Goal: Task Accomplishment & Management: Use online tool/utility

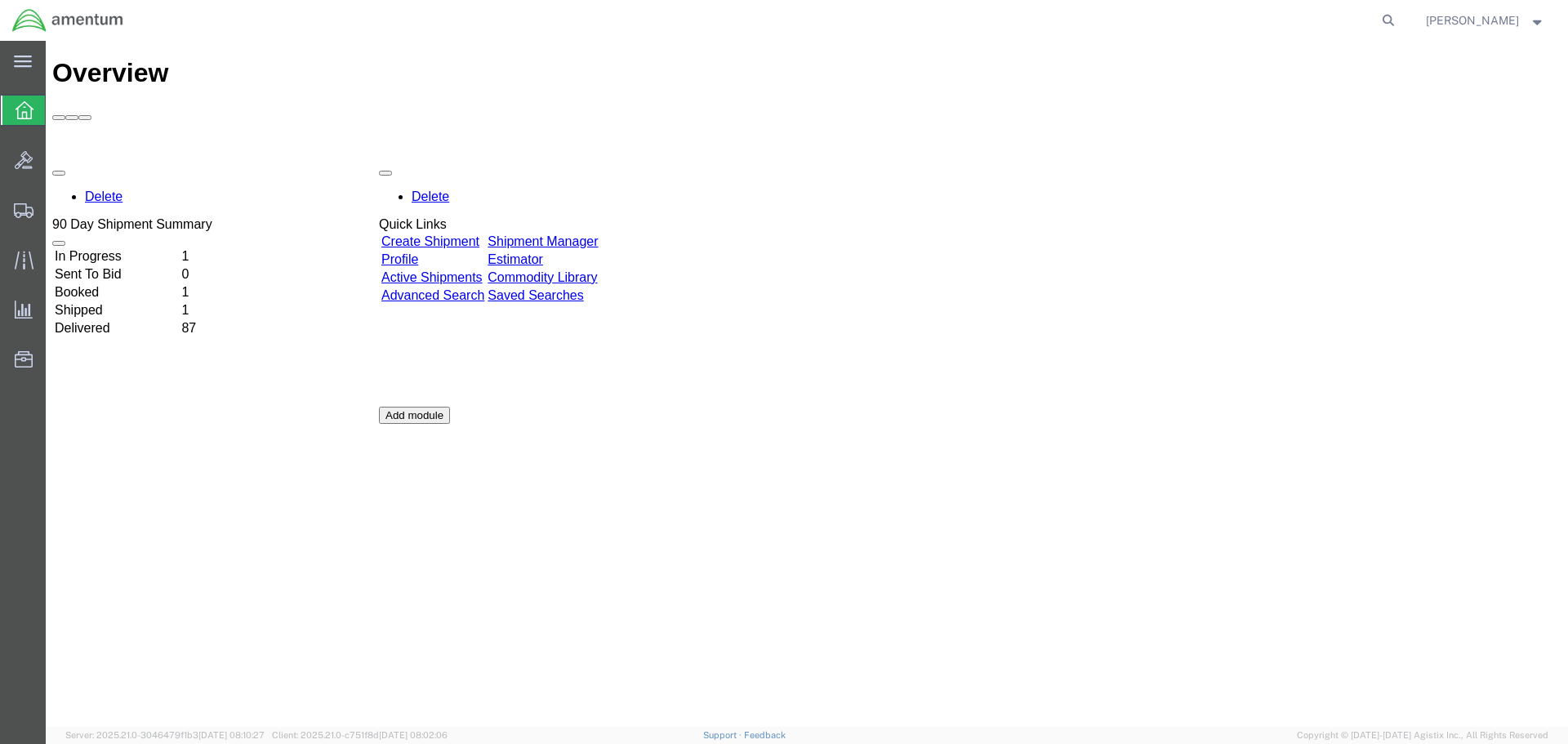
click at [1376, 22] on form at bounding box center [1389, 21] width 26 height 41
click at [1381, 21] on icon at bounding box center [1388, 21] width 22 height 22
click at [956, 22] on input "search" at bounding box center [1129, 21] width 496 height 39
paste input "SR02-25285-0284"
type input "SR02-25285-0284"
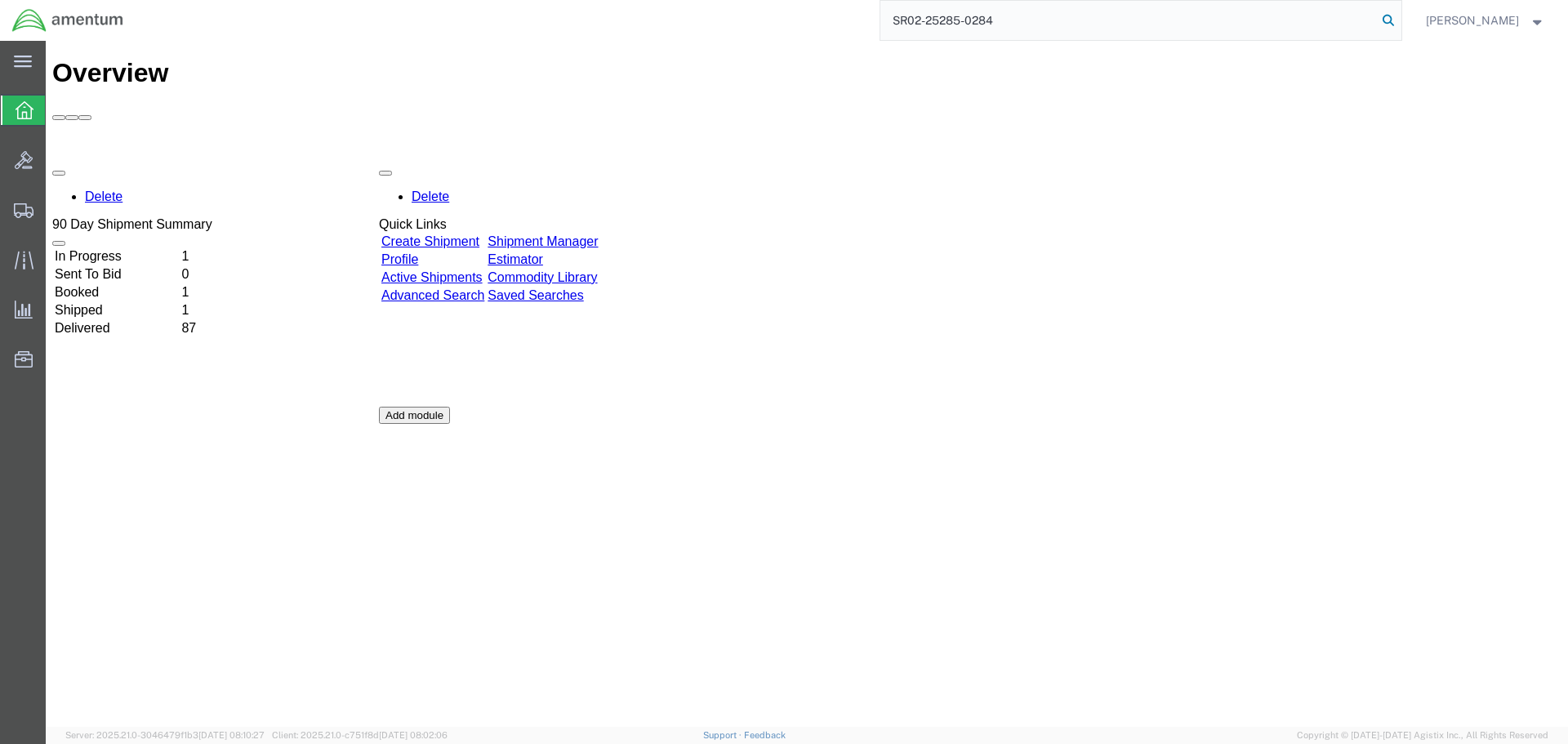
click at [1388, 19] on icon at bounding box center [1388, 21] width 22 height 22
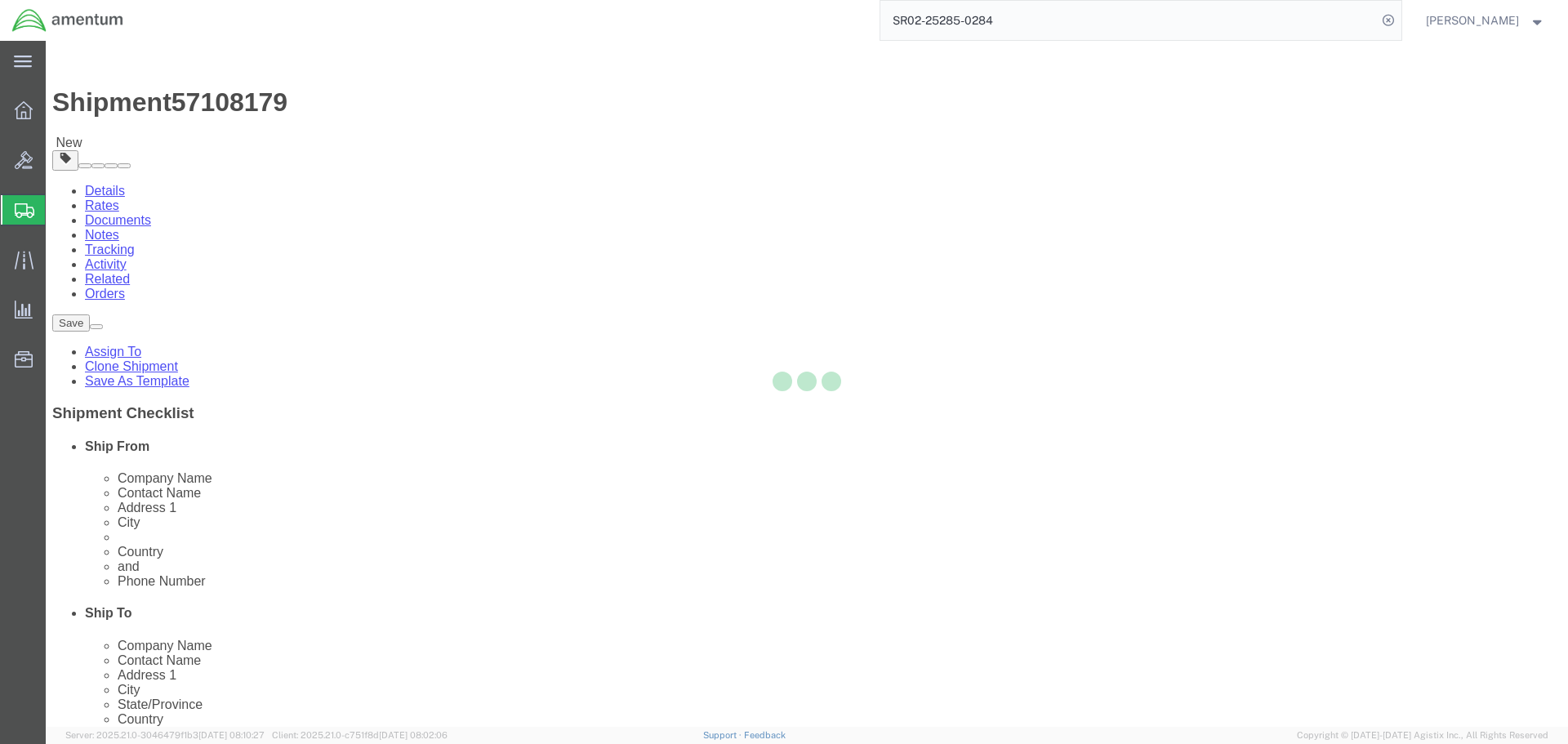
select select "42737"
select select
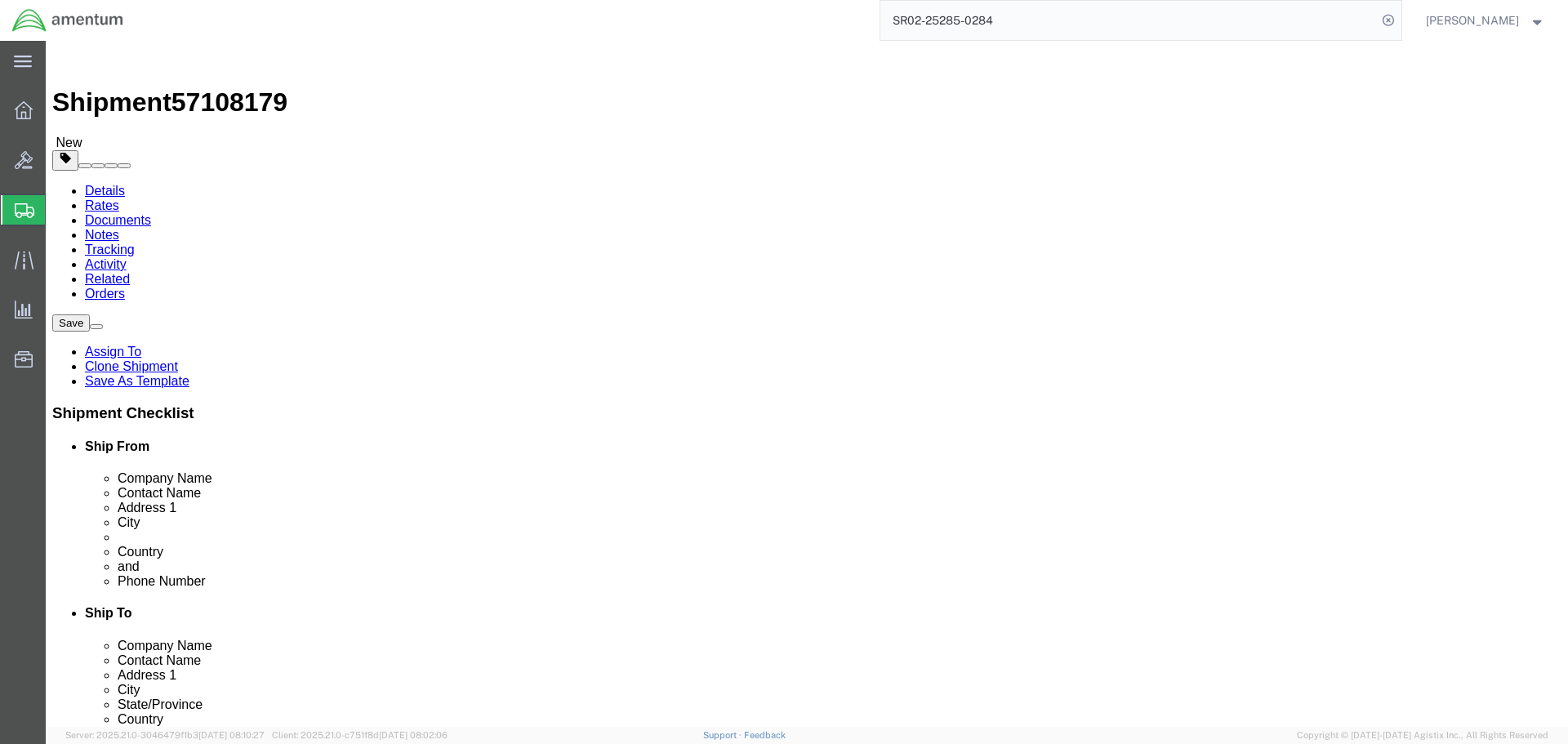
drag, startPoint x: 333, startPoint y: 336, endPoint x: 138, endPoint y: 327, distance: 195.2
click div "Contact Name [PERSON_NAME]"
type input "[PERSON_NAME]"
click span
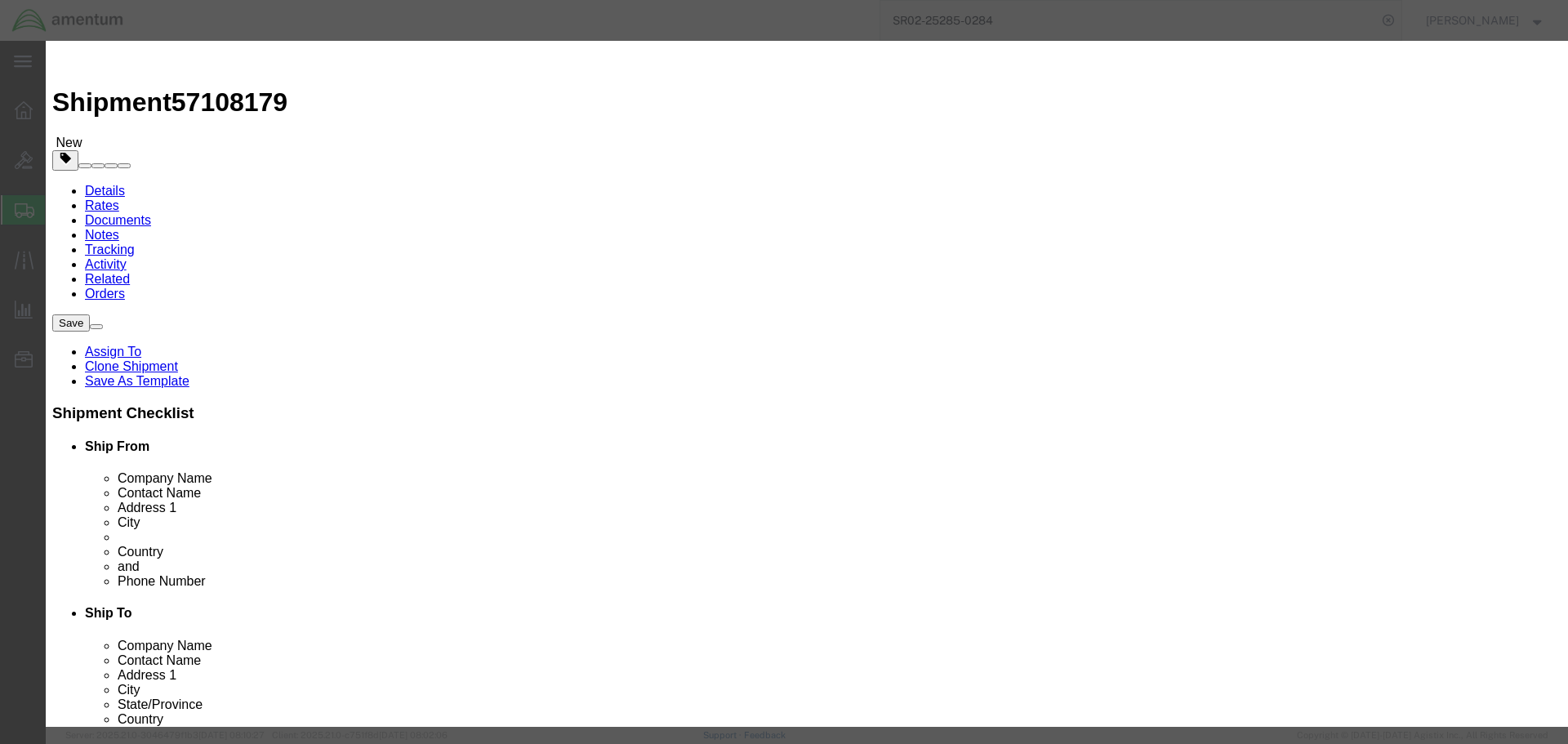
click button "Select"
select select "MS"
click icon "button"
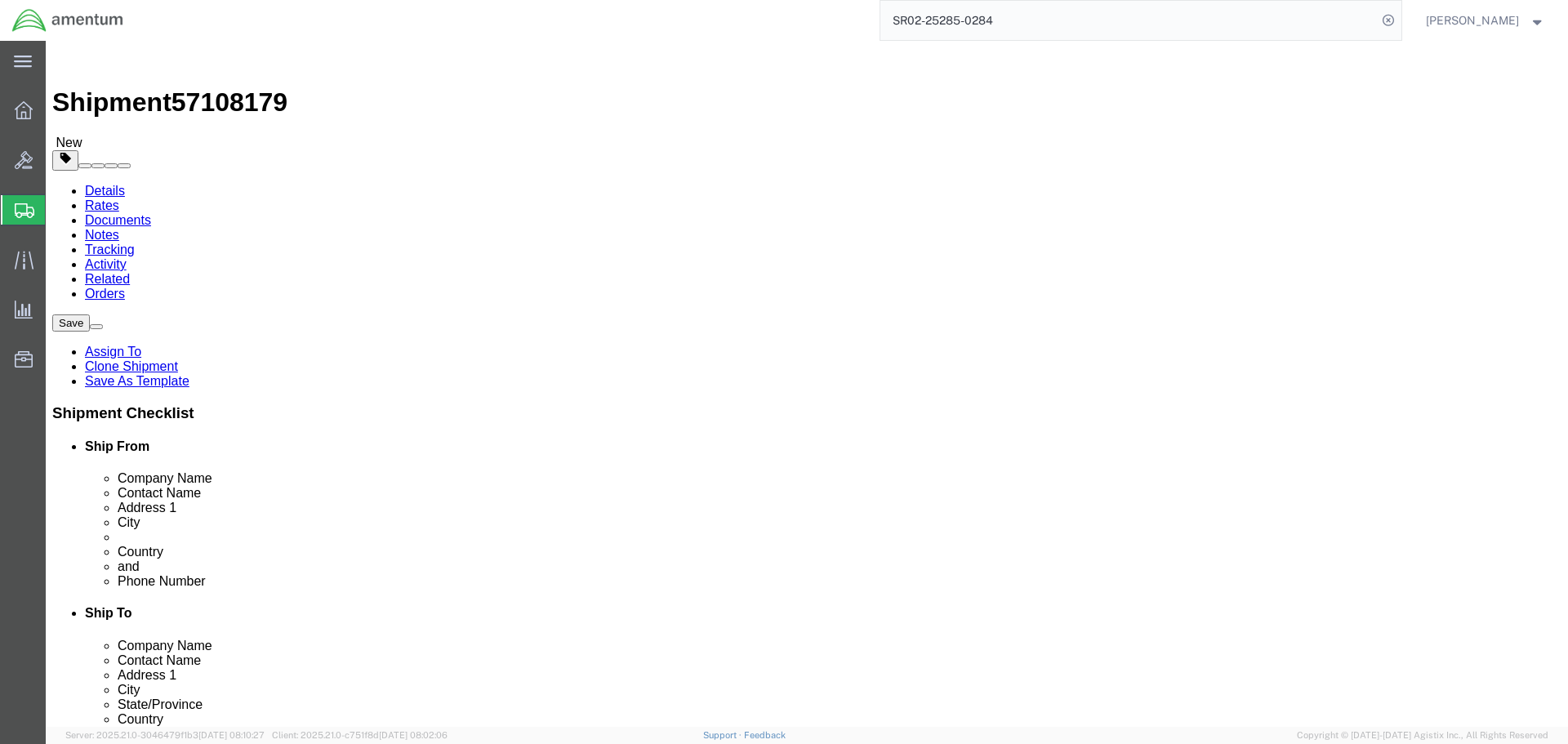
click input "text"
click input "[PHONE_NUMBER]"
type input "[PHONE_NUMBER]"
click button "Rate Shipment"
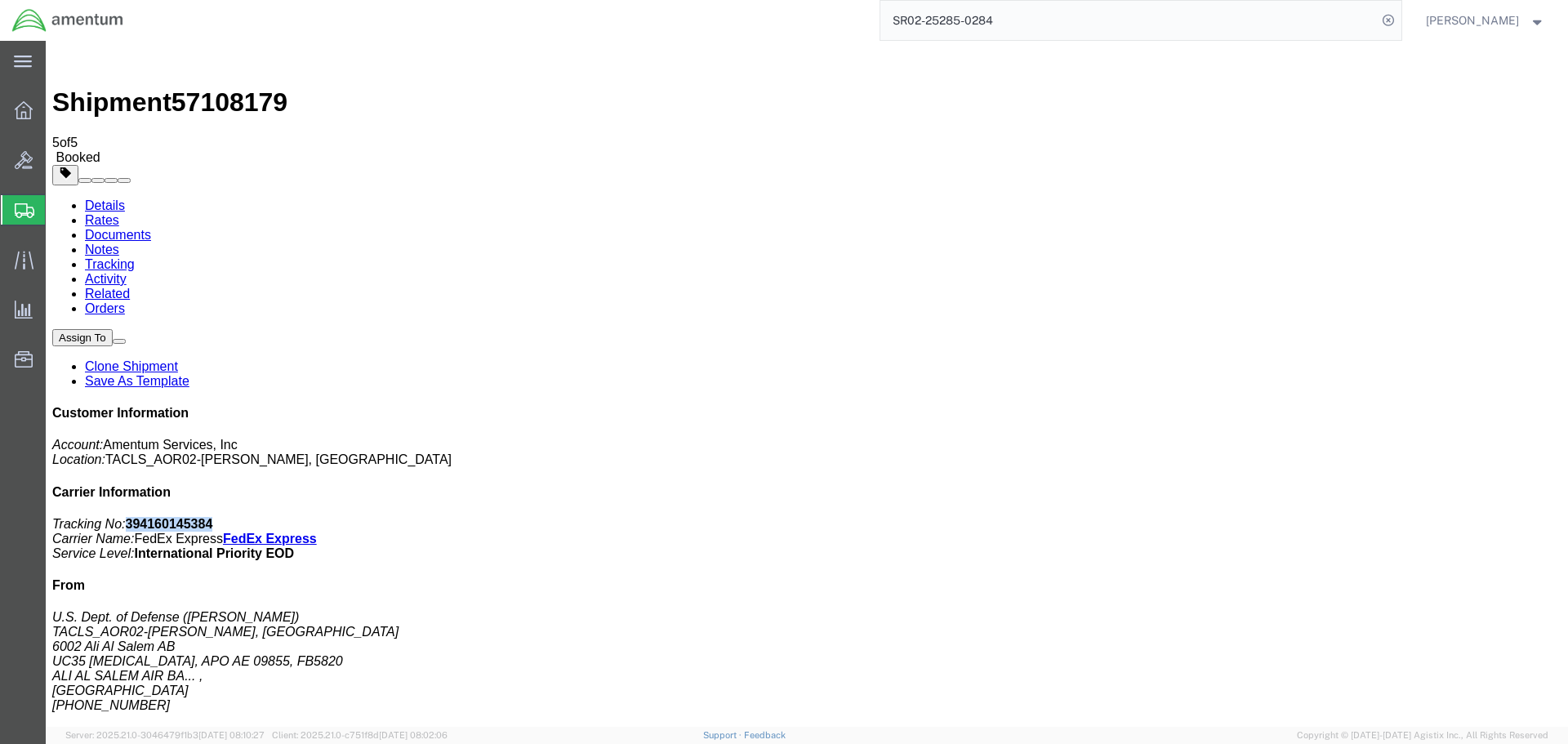
drag, startPoint x: 1448, startPoint y: 249, endPoint x: 1340, endPoint y: 255, distance: 108.2
click at [1340, 517] on p "Tracking No: 394160145384 Carrier Name: FedEx Express FedEx Express Service Lev…" at bounding box center [807, 538] width 1509 height 44
copy b "394160145384"
